Goal: Task Accomplishment & Management: Manage account settings

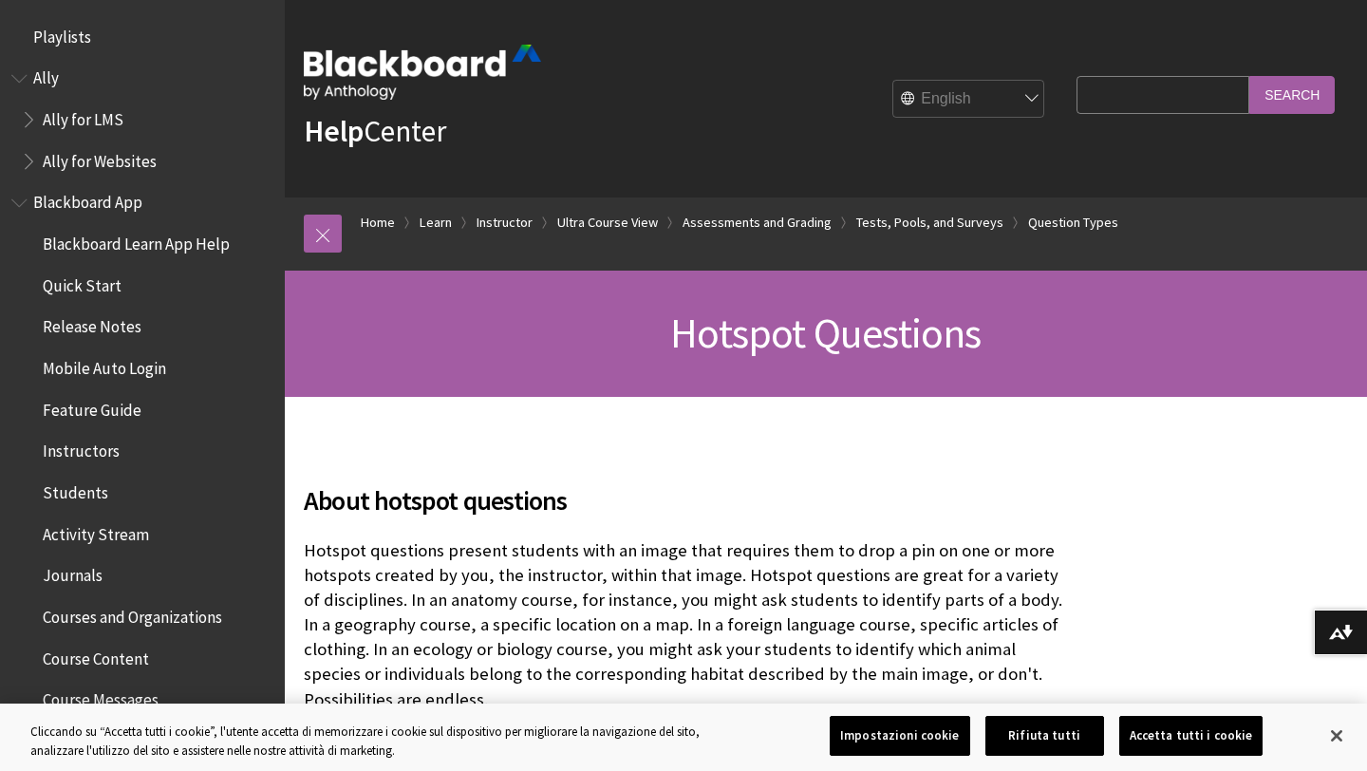
scroll to position [3371, 0]
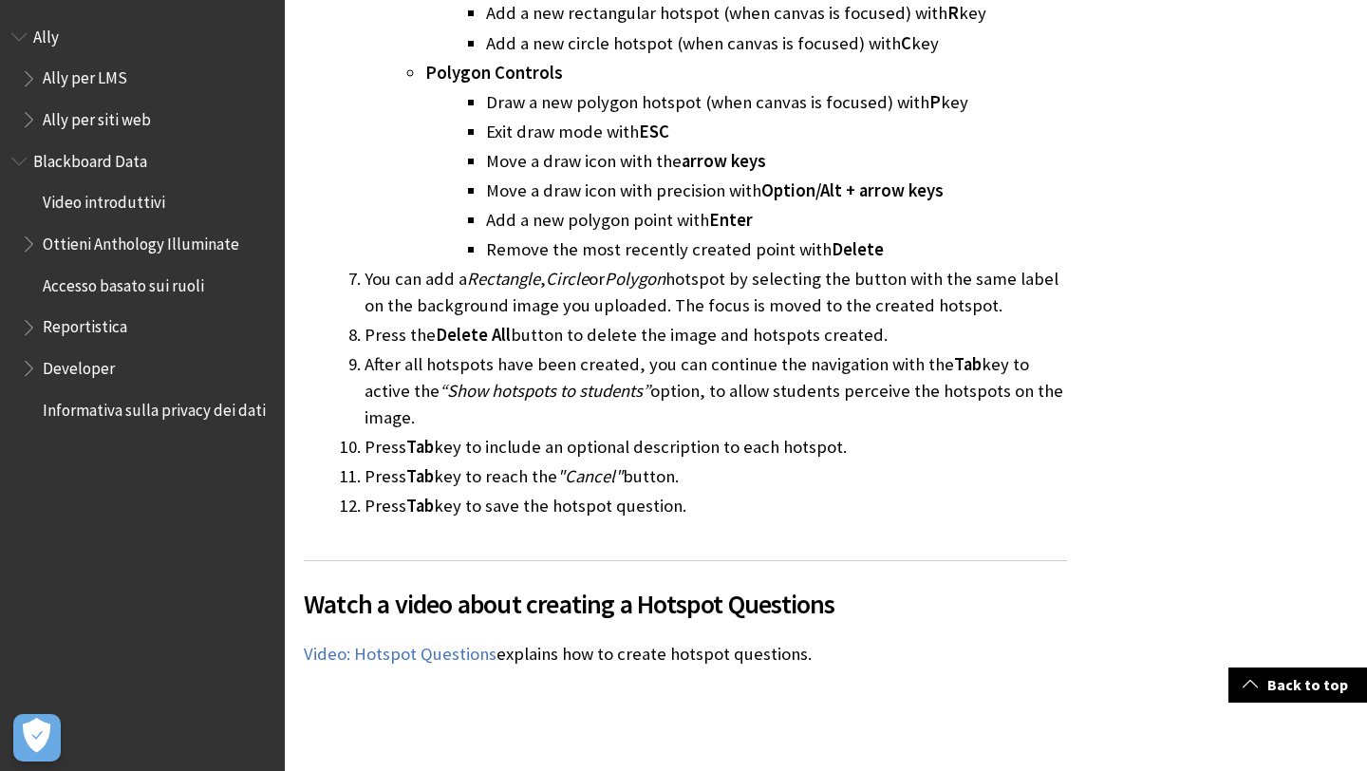
scroll to position [13743, 0]
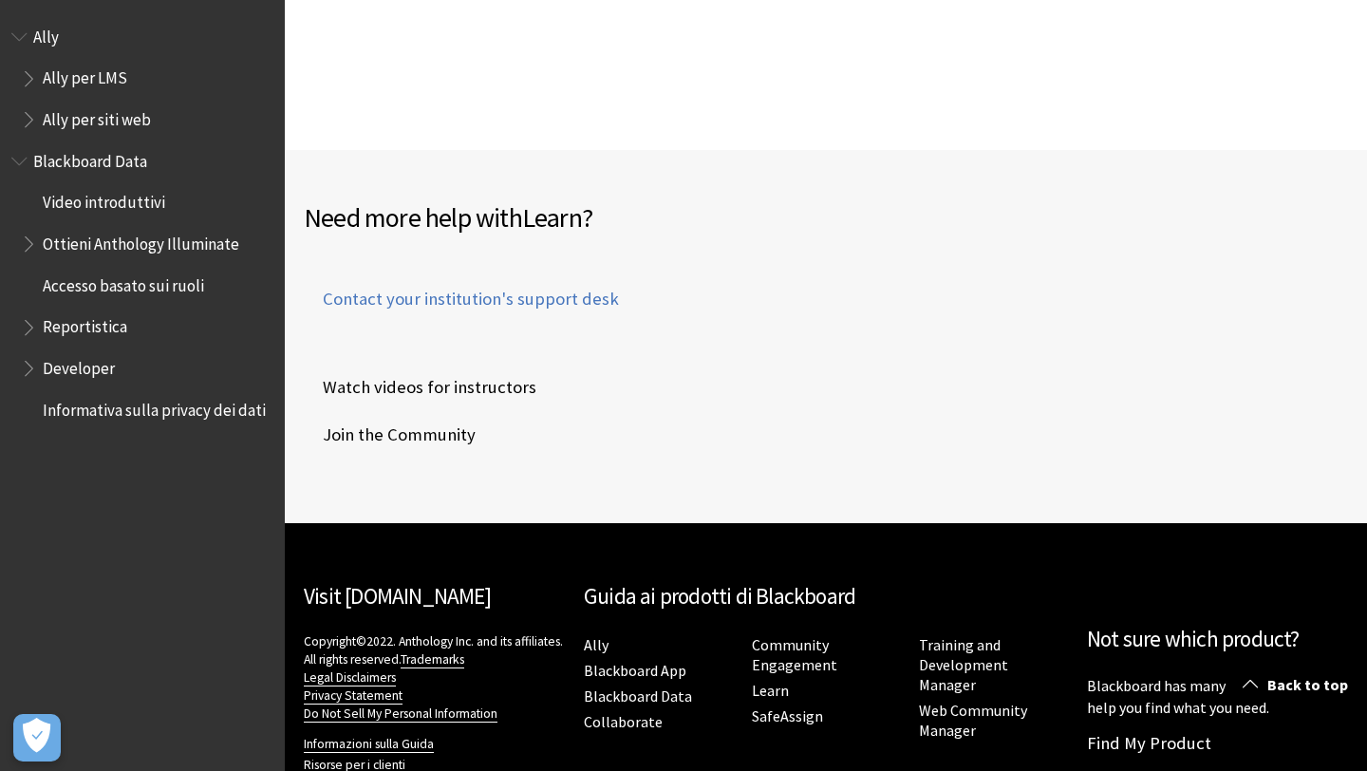
click at [321, 725] on div "Visit Blackboard.com Copyright©2022. Anthology Inc. and its affiliates. All rig…" at bounding box center [434, 697] width 261 height 272
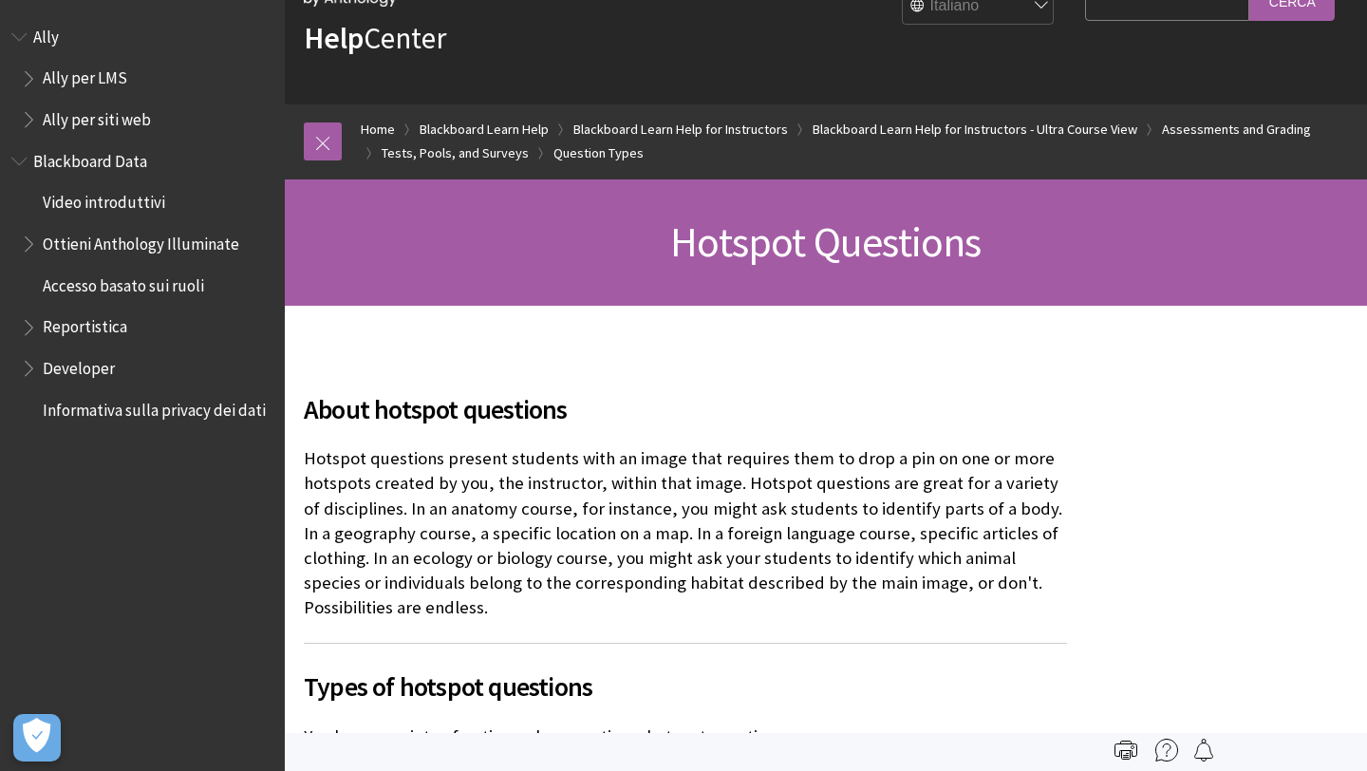
scroll to position [0, 0]
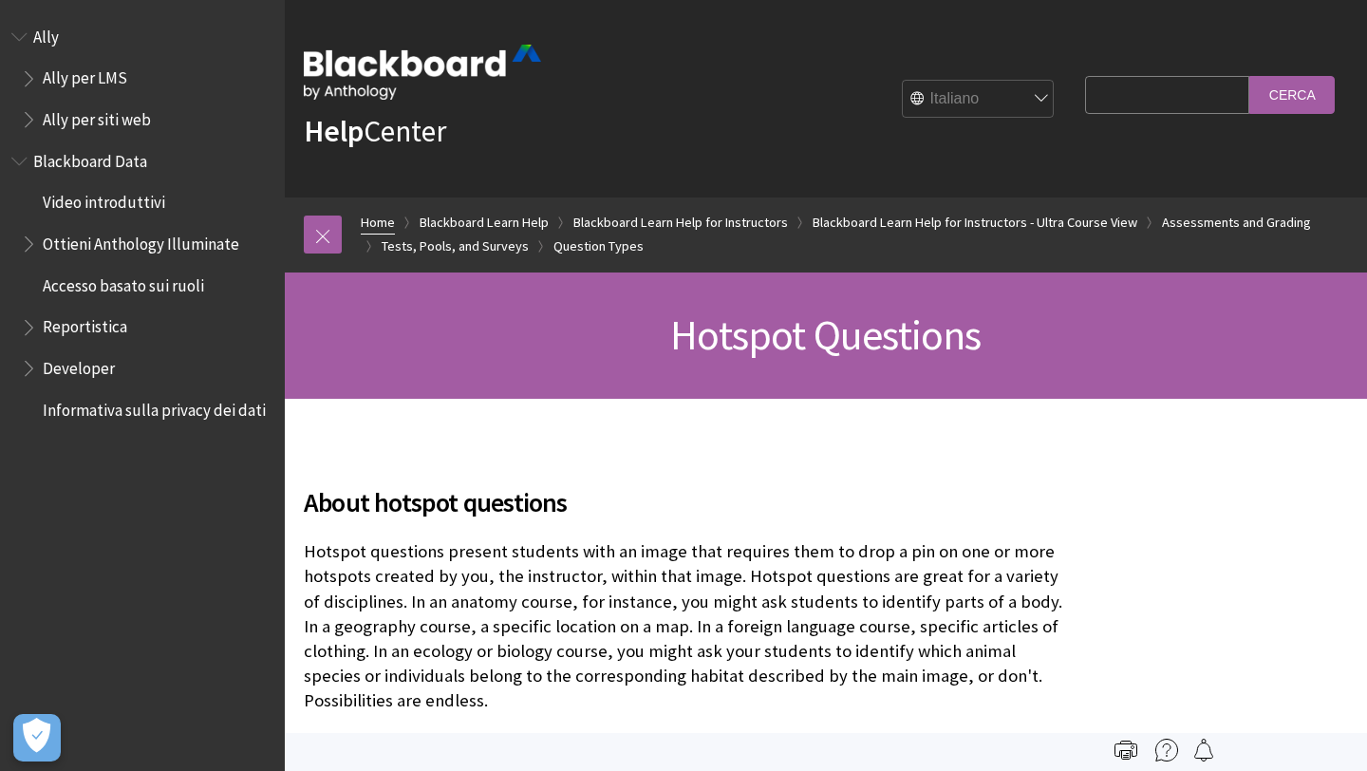
click at [390, 218] on link "Home" at bounding box center [378, 223] width 34 height 24
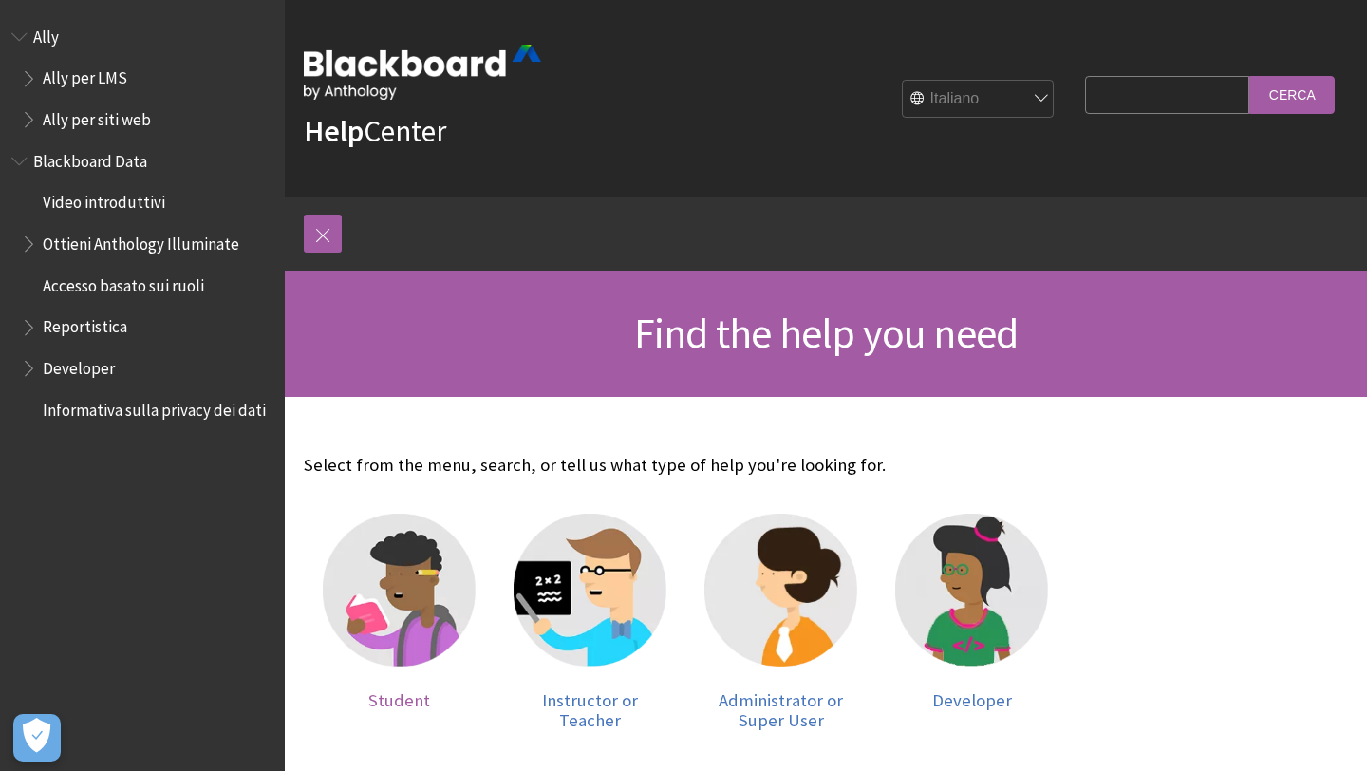
click at [406, 557] on img at bounding box center [399, 589] width 153 height 153
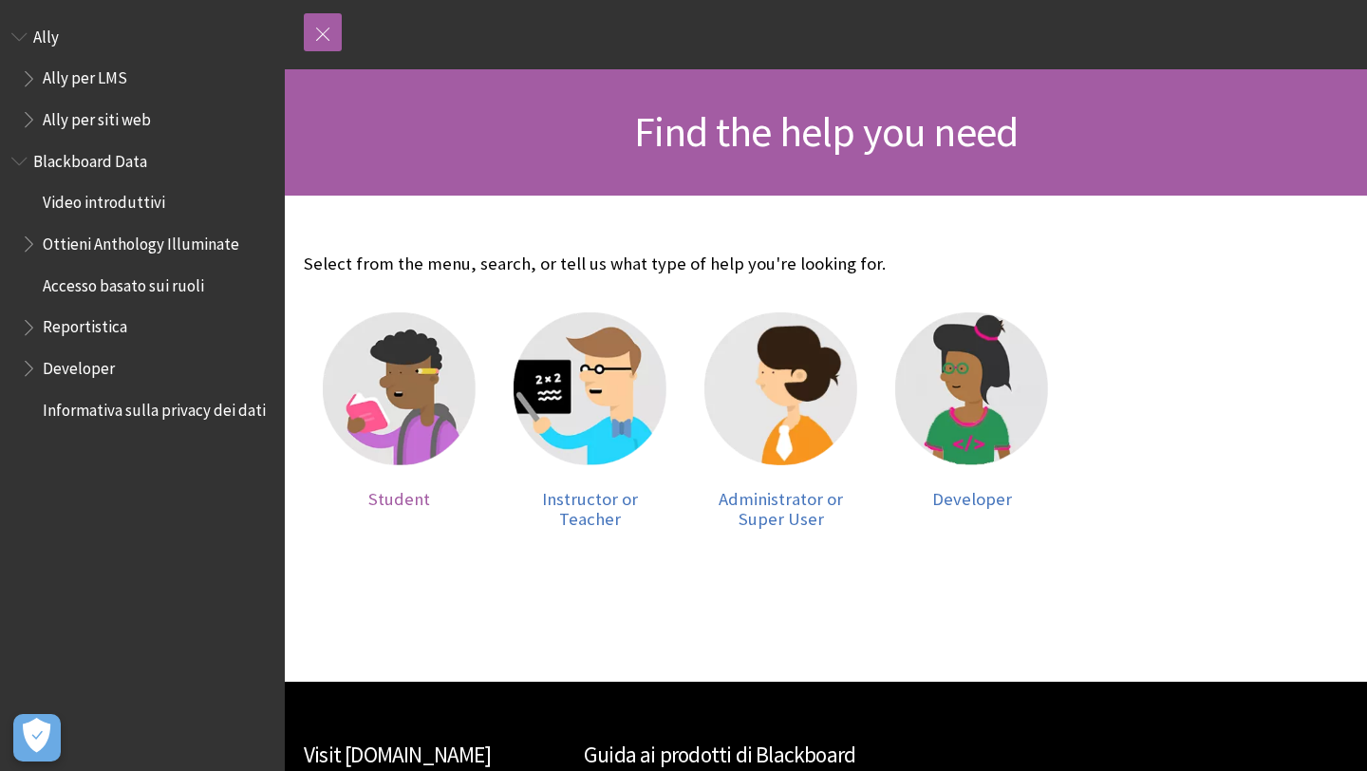
scroll to position [205, 0]
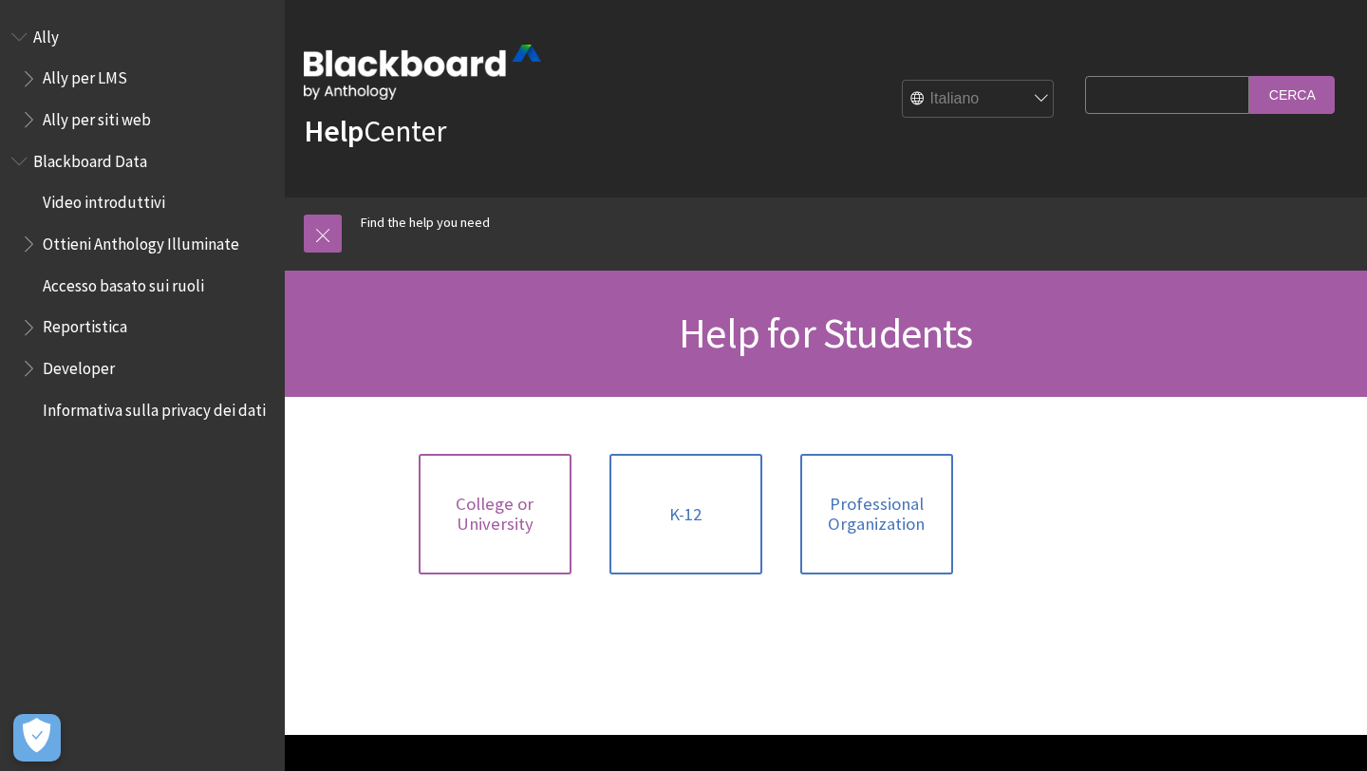
click at [481, 529] on span "College or University" at bounding box center [495, 513] width 130 height 41
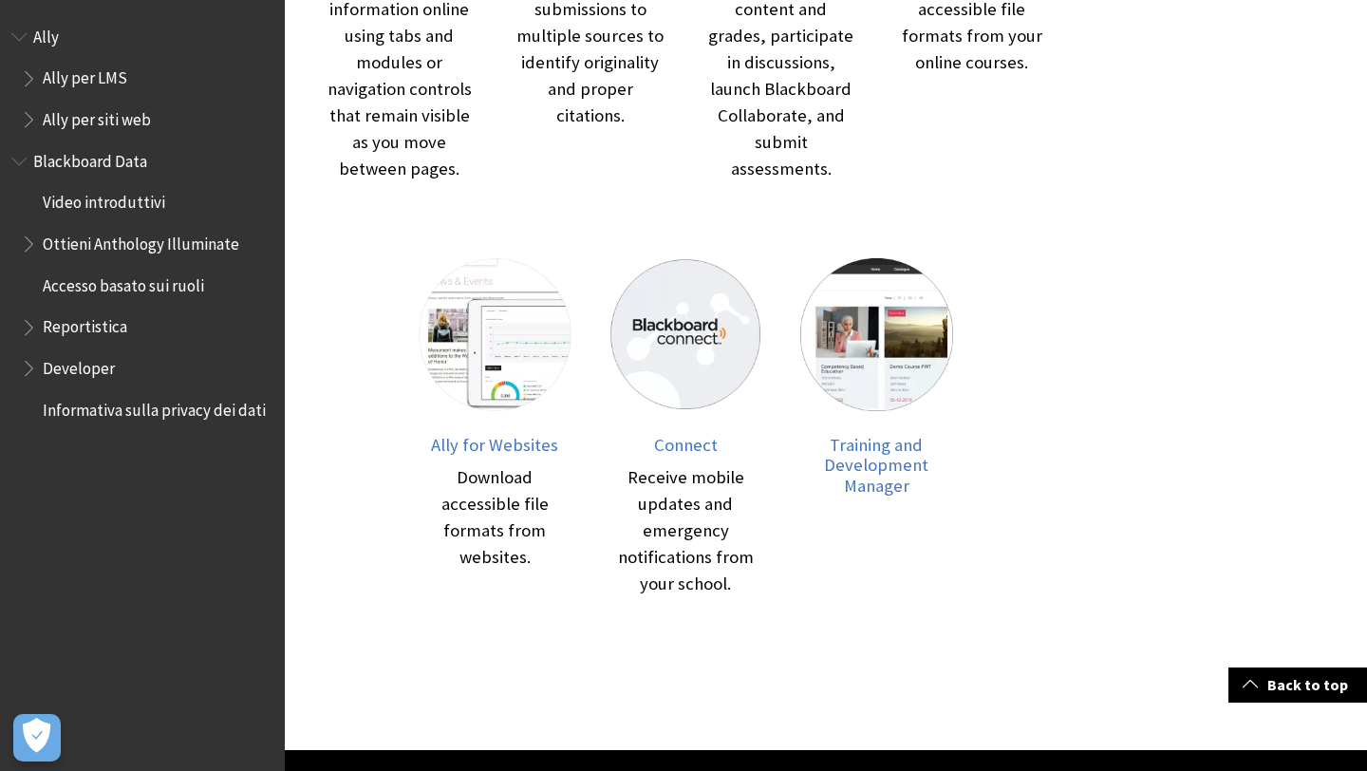
scroll to position [1015, 0]
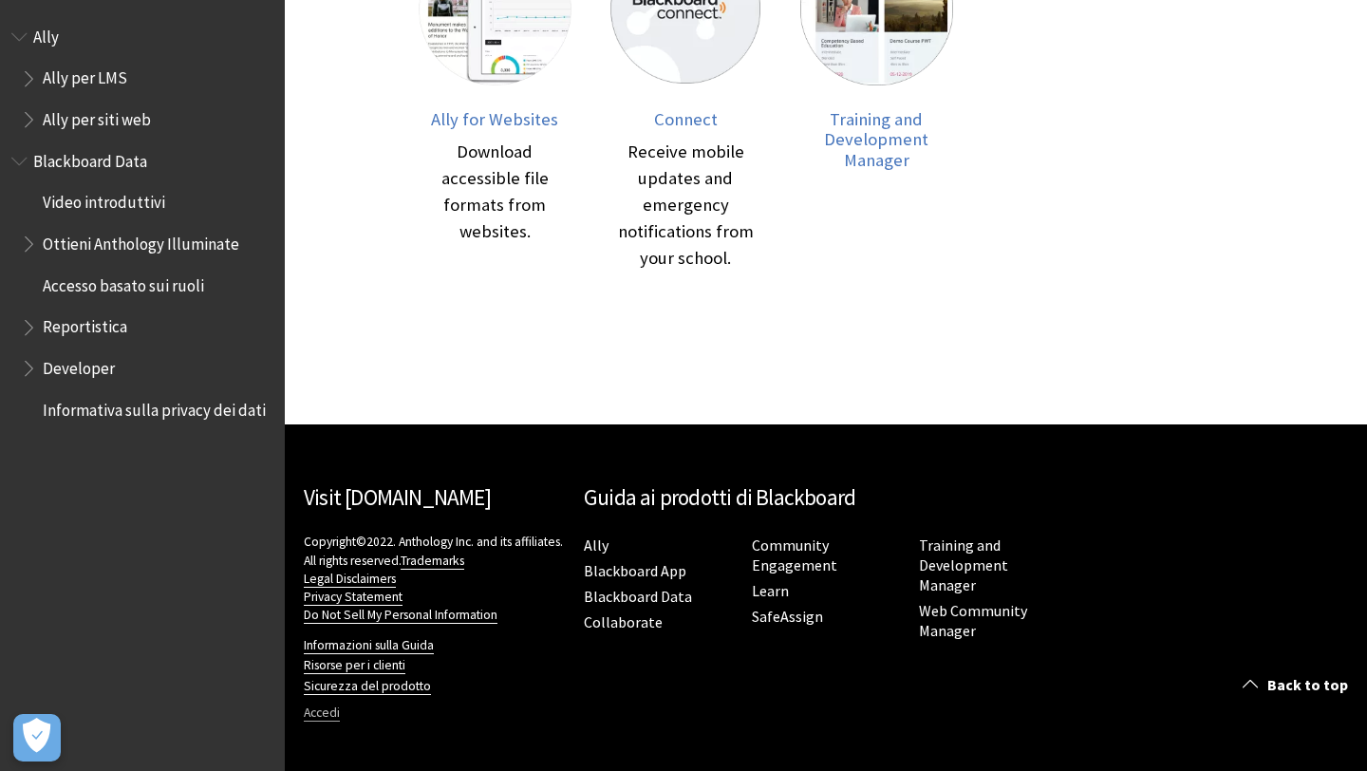
click at [317, 714] on link "Accedi" at bounding box center [322, 712] width 36 height 17
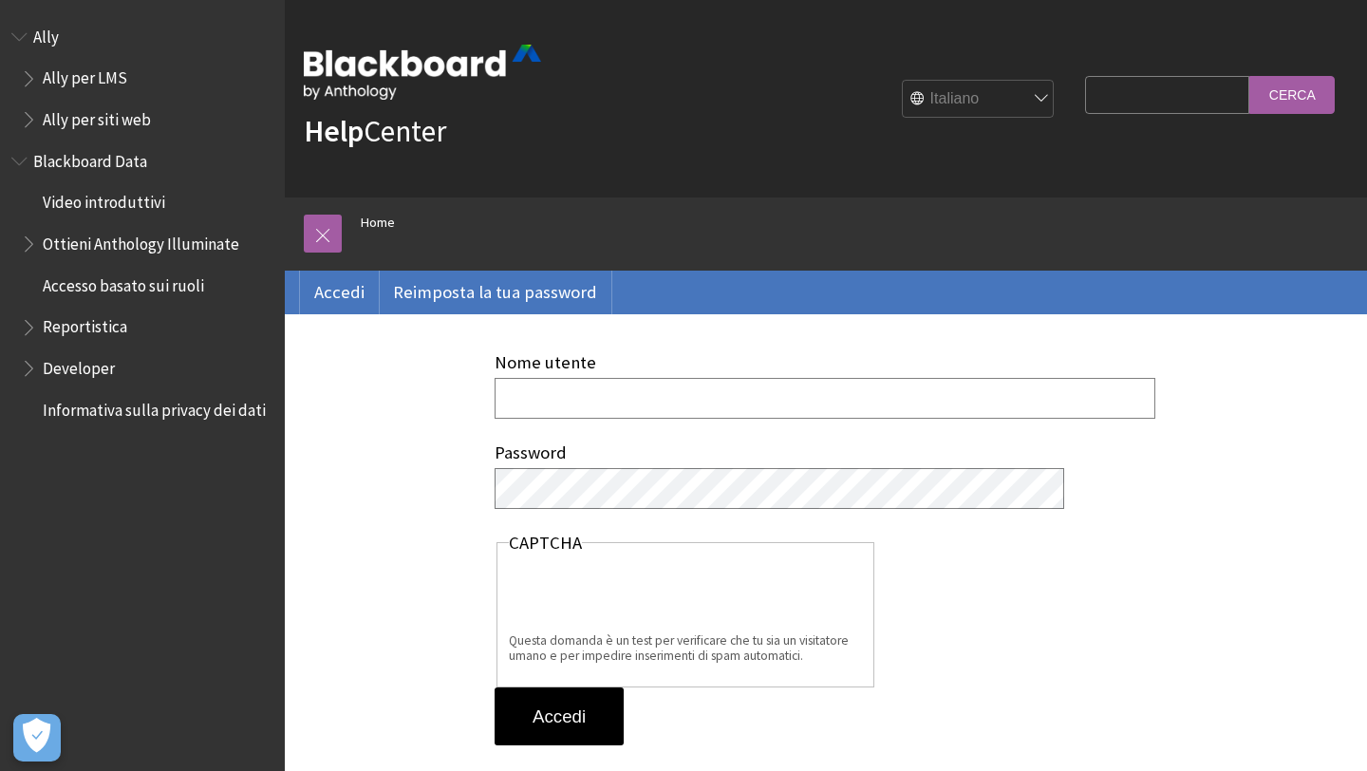
click at [518, 386] on input "Nome utente" at bounding box center [824, 398] width 661 height 41
type input "A"
type input "ALESSANDRA.SANGUINETI01"
click at [494, 687] on input "Accedi" at bounding box center [558, 716] width 129 height 59
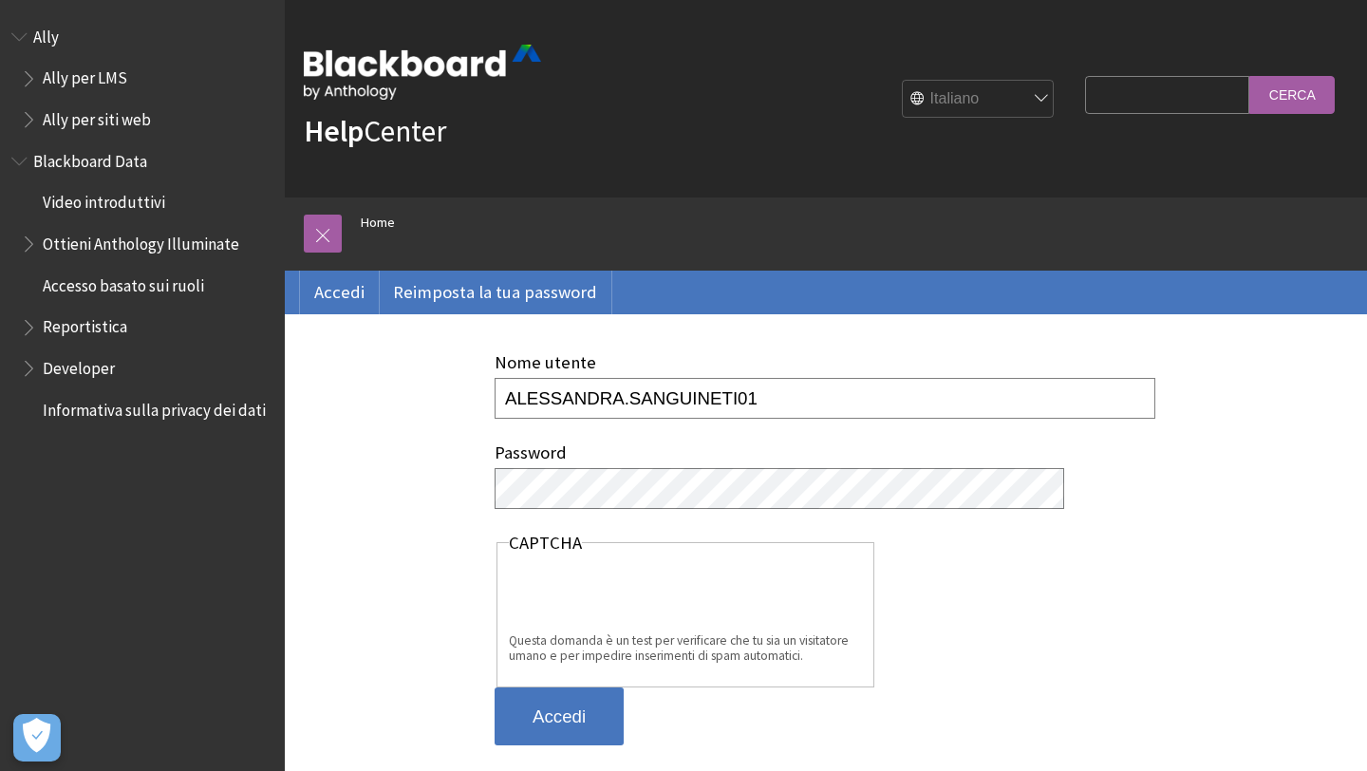
click at [534, 712] on input "Accedi" at bounding box center [558, 716] width 129 height 59
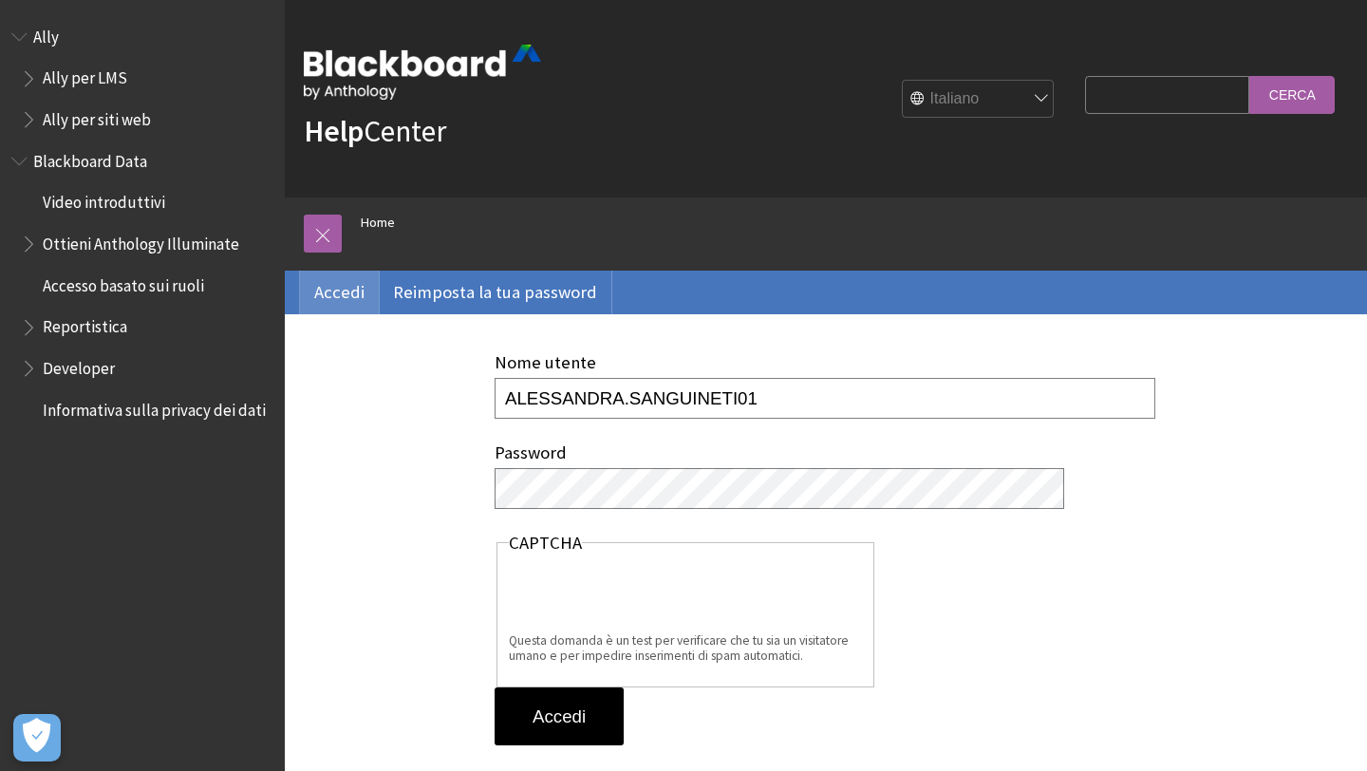
click at [351, 297] on link "Accedi" at bounding box center [339, 292] width 79 height 44
